Goal: Task Accomplishment & Management: Use online tool/utility

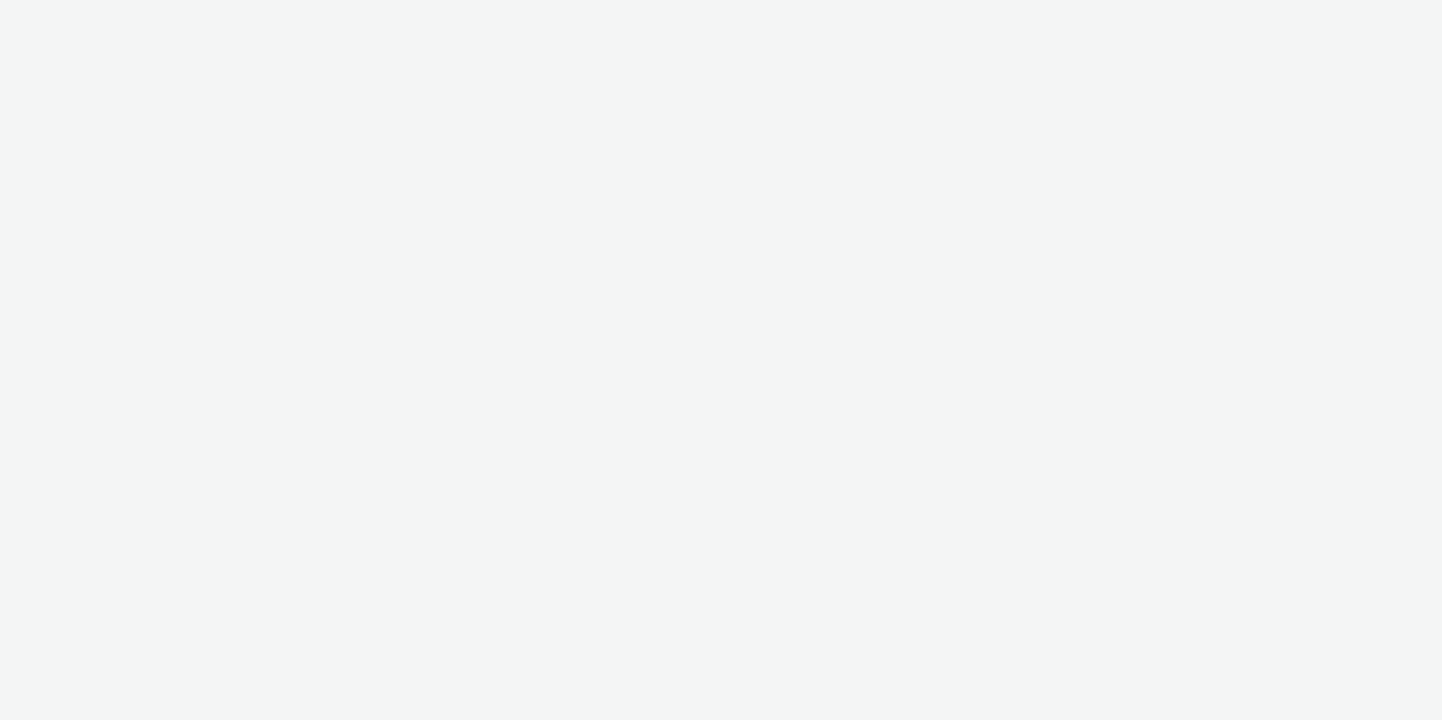
select select "2fc77e36-bb93-4aa3-9dff-dcb08e02eac6"
select select "633458d8-165b-4764-9f55-7760eda36fe8"
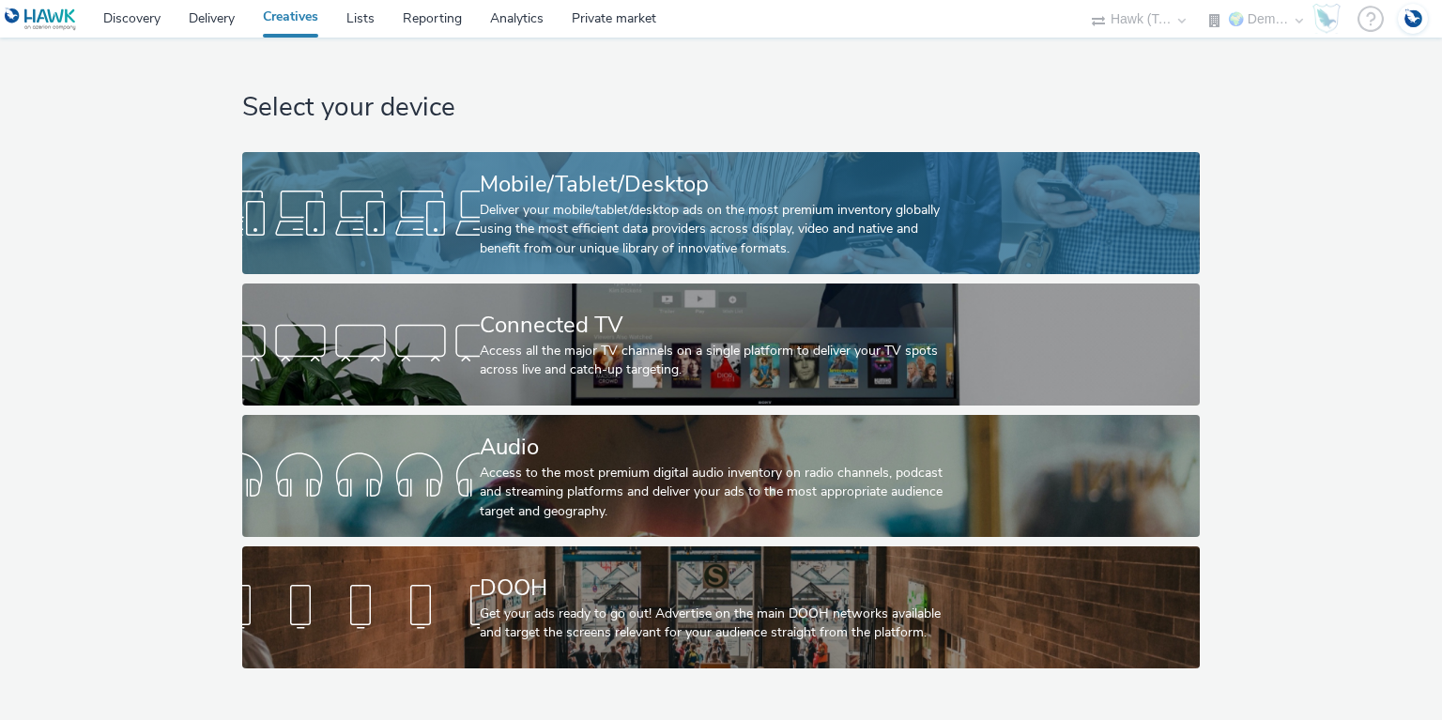
click at [596, 212] on div "Deliver your mobile/tablet/desktop ads on the most premium inventory globally u…" at bounding box center [717, 229] width 475 height 57
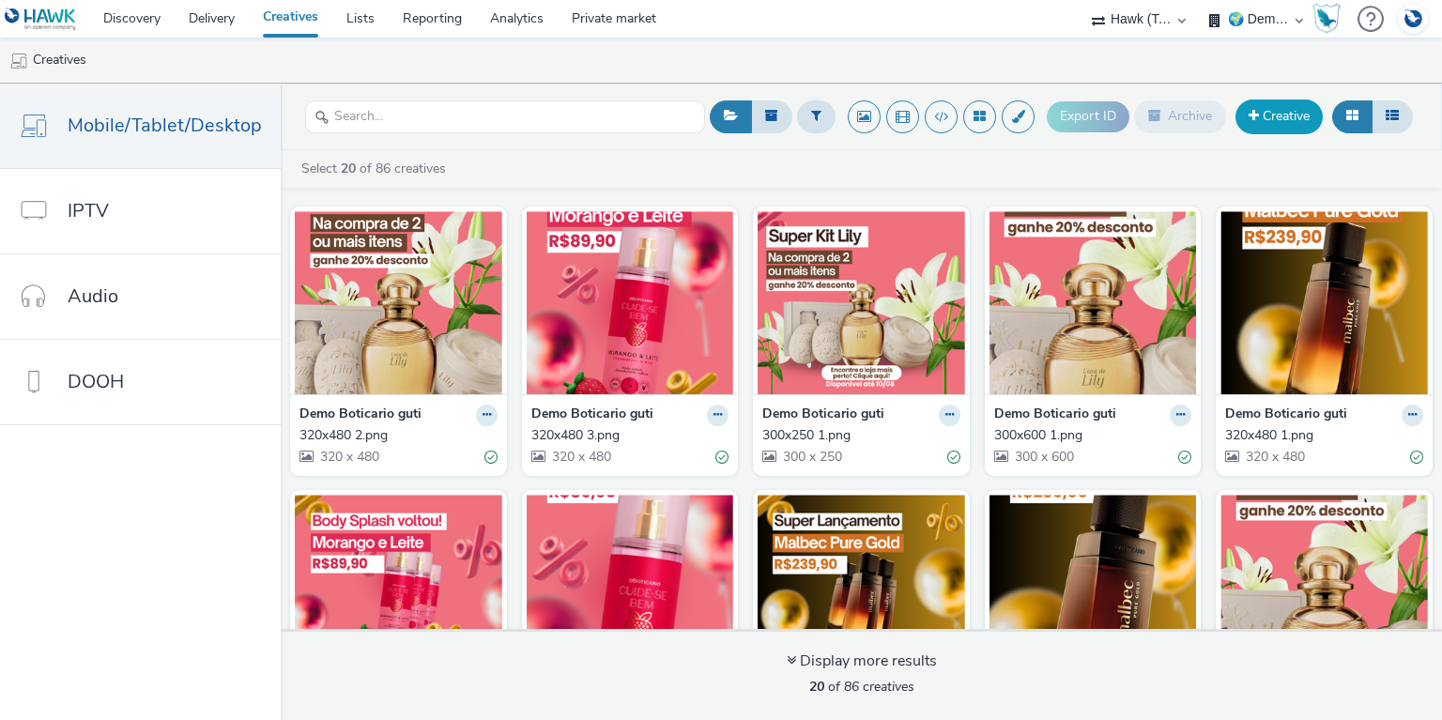
click at [1294, 116] on link "Creative" at bounding box center [1278, 116] width 87 height 34
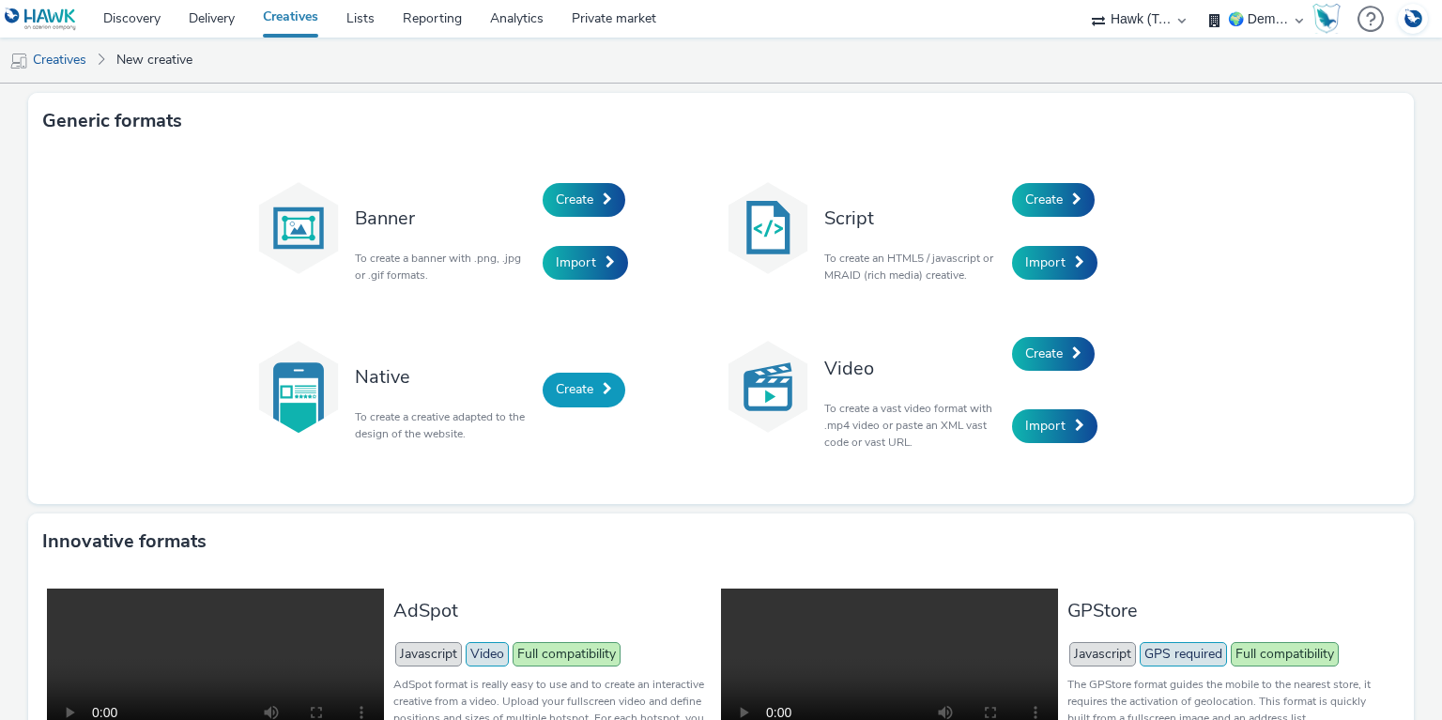
click at [586, 382] on span "Create" at bounding box center [575, 389] width 38 height 18
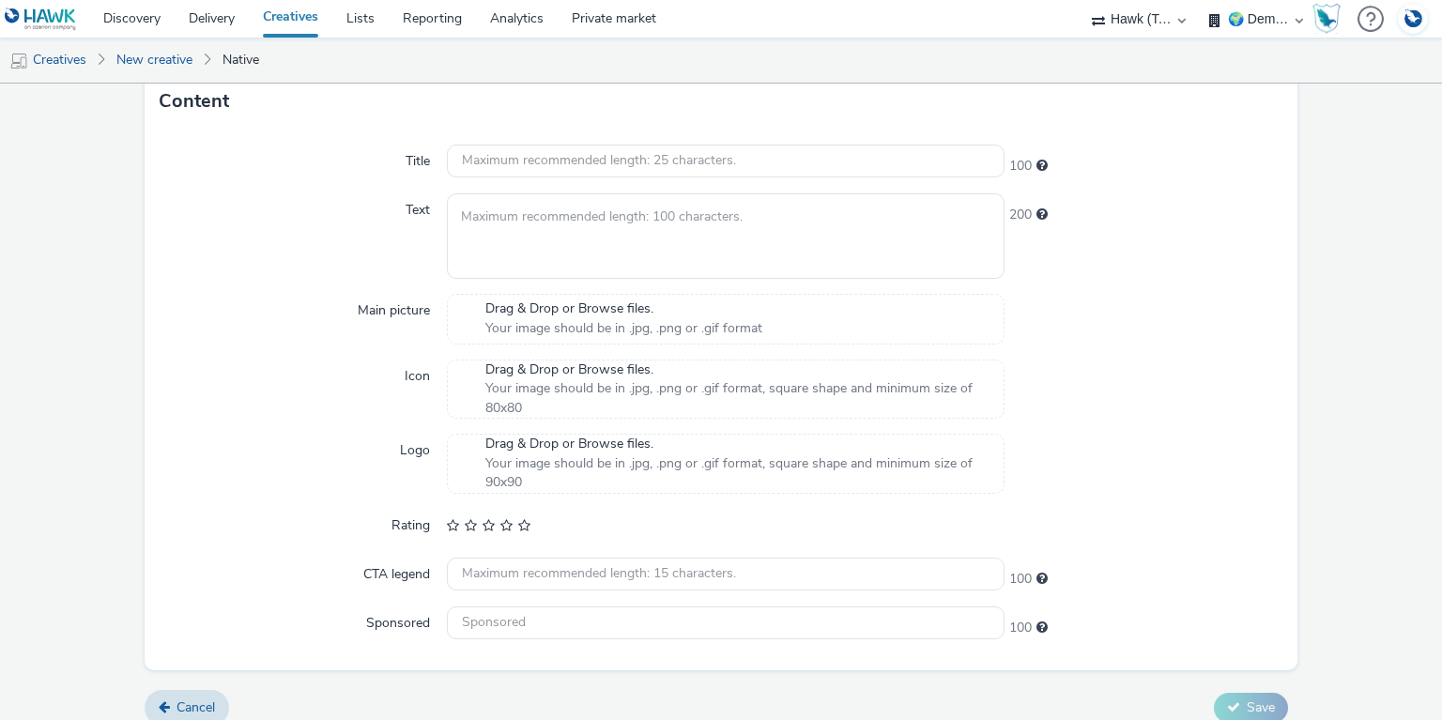
scroll to position [555, 0]
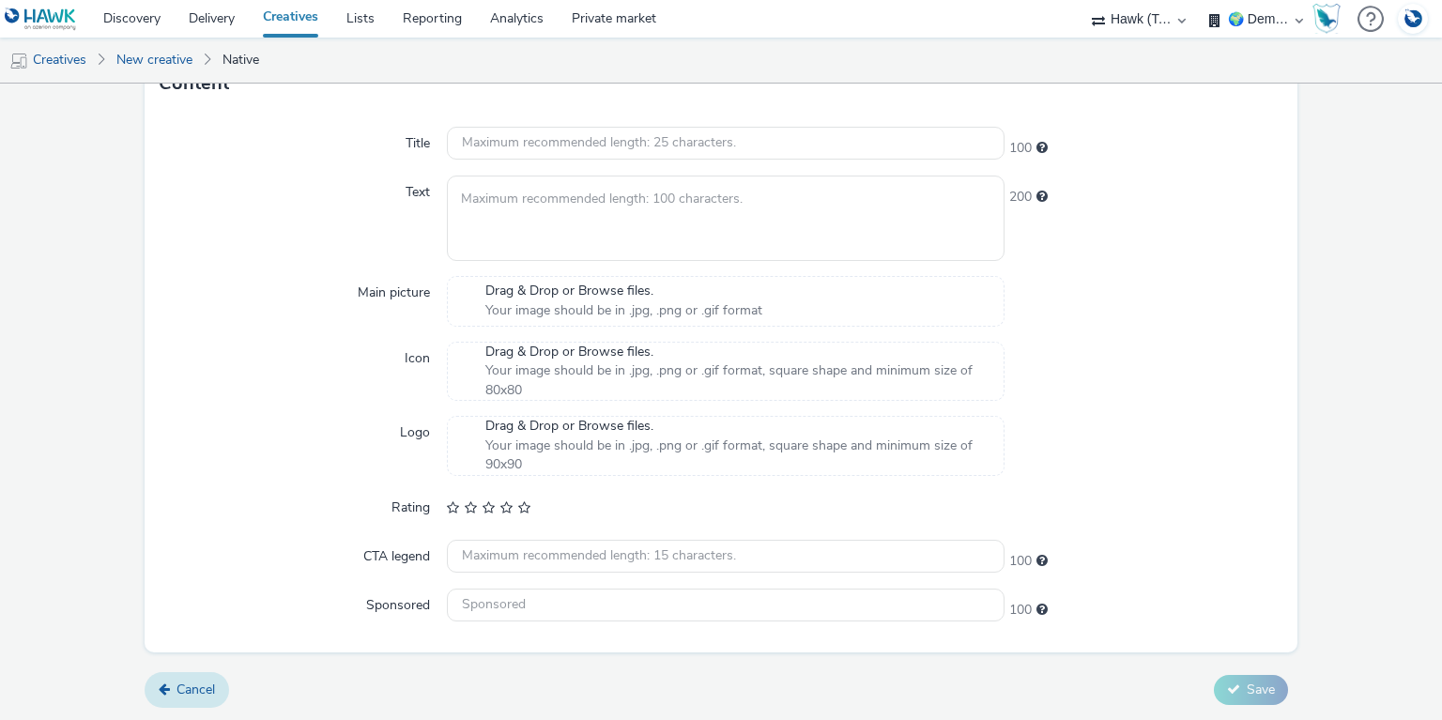
click at [196, 689] on span "Cancel" at bounding box center [195, 690] width 38 height 18
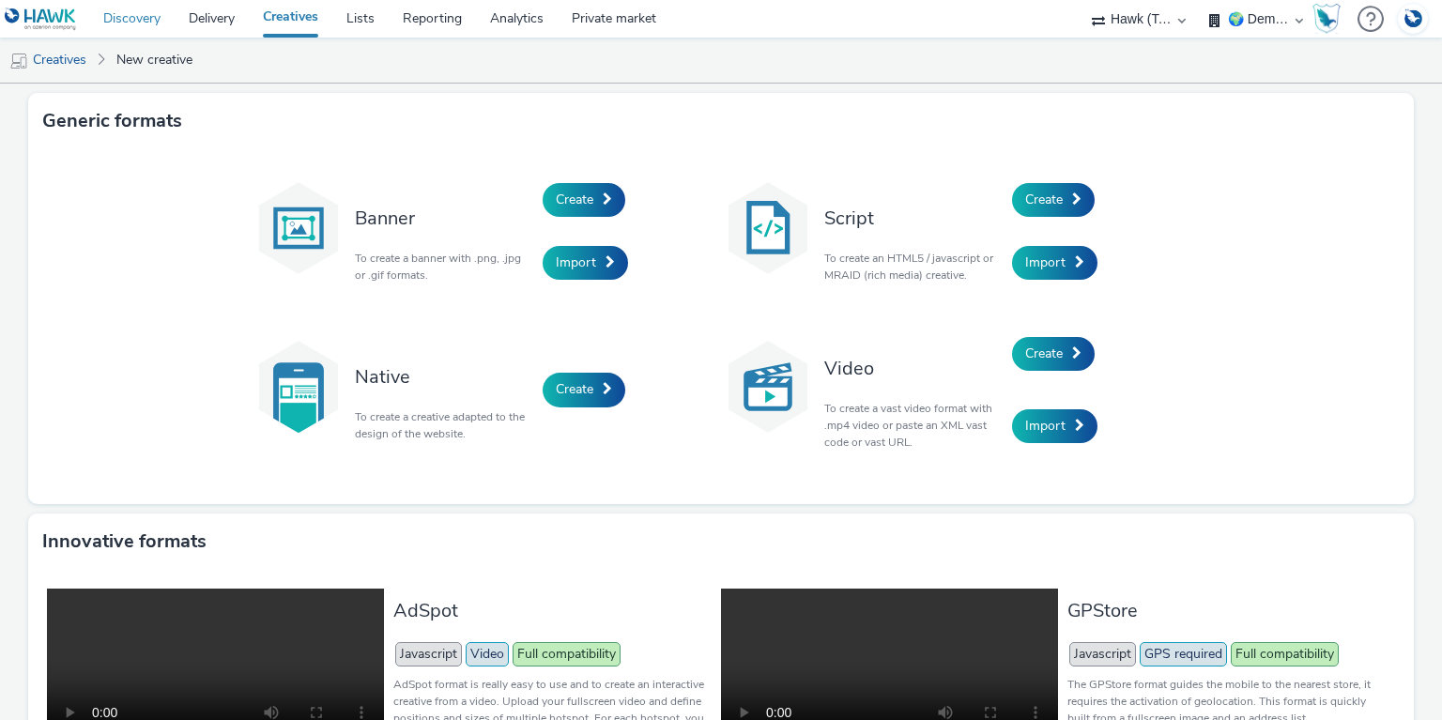
click at [117, 26] on link "Discovery" at bounding box center [131, 19] width 85 height 38
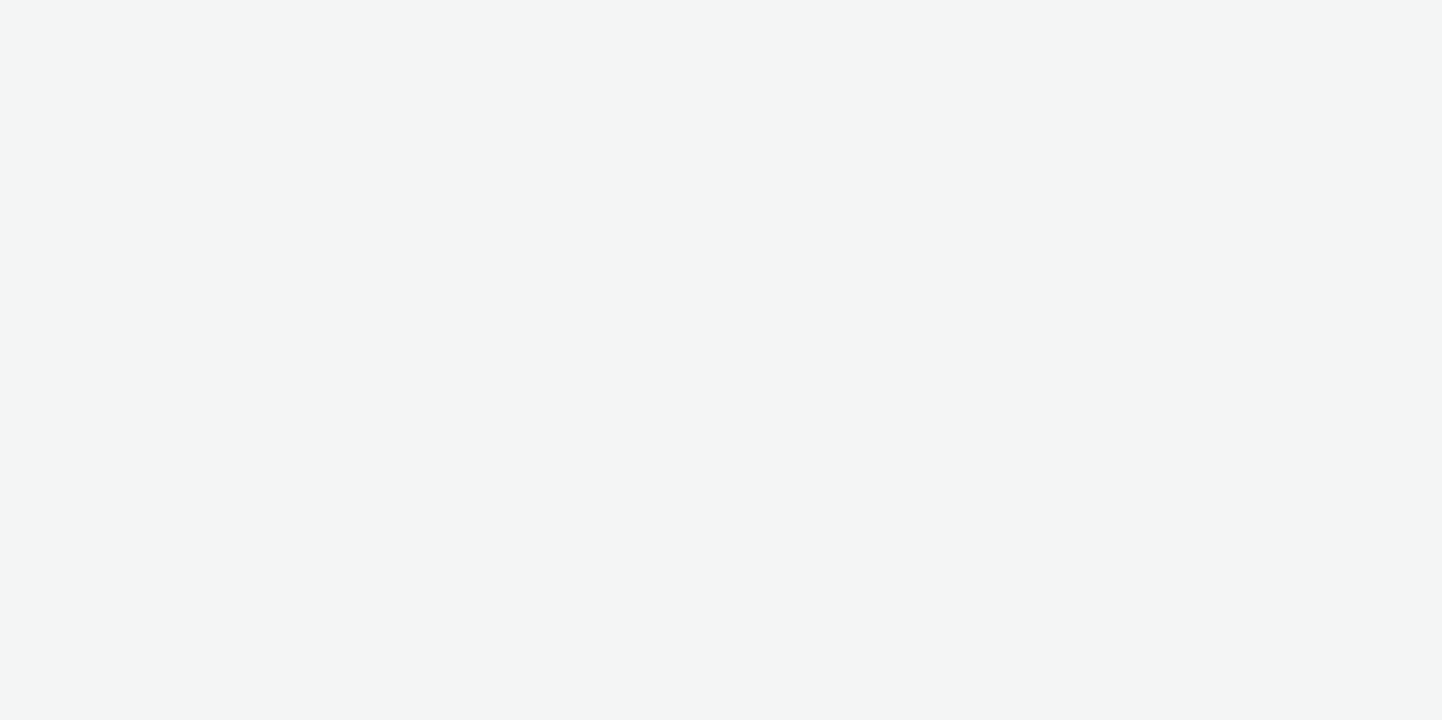
select select "2fc77e36-bb93-4aa3-9dff-dcb08e02eac6"
select select "633458d8-165b-4764-9f55-7760eda36fe8"
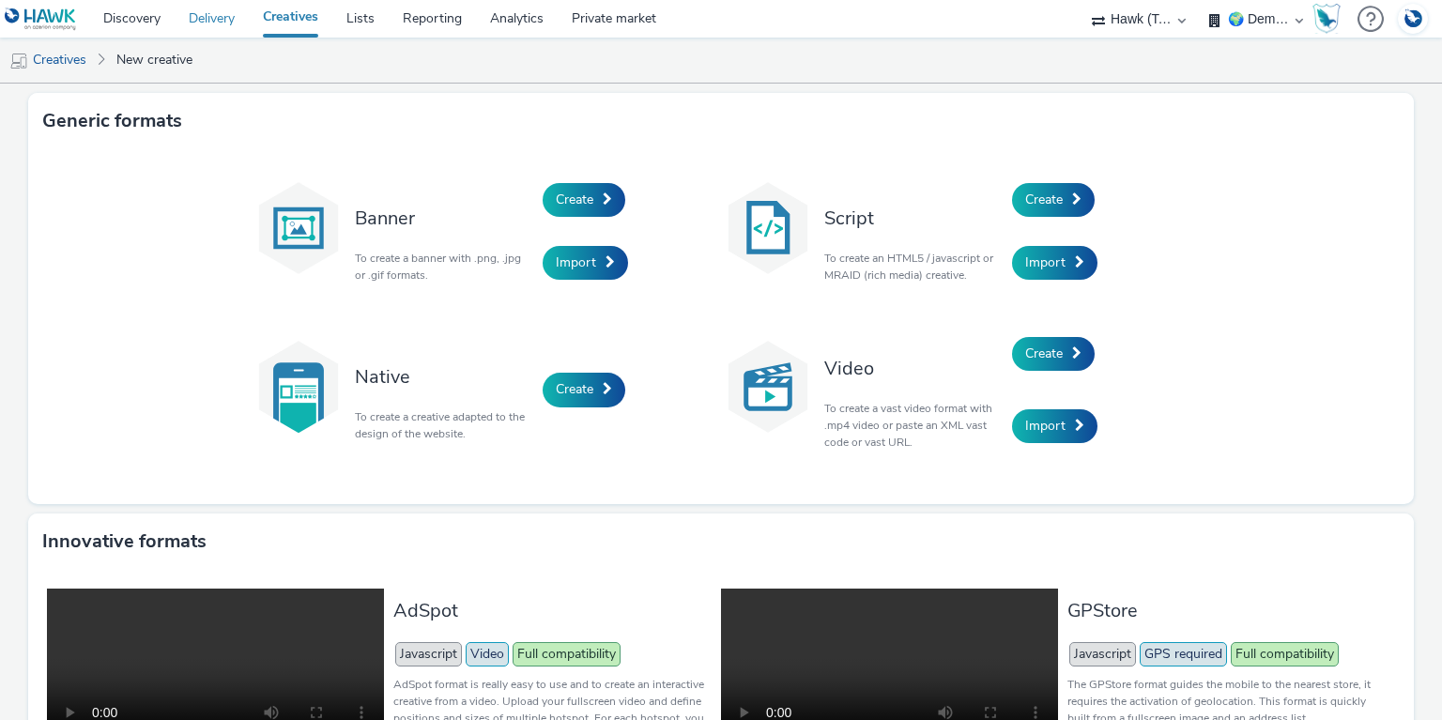
click at [214, 20] on link "Delivery" at bounding box center [212, 19] width 74 height 38
